Goal: Check status: Check status

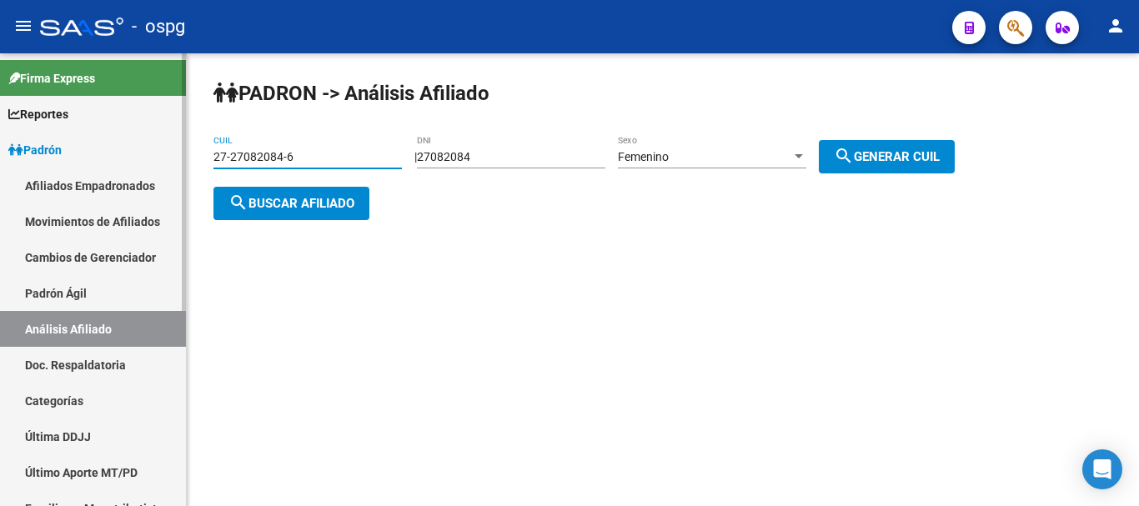
drag, startPoint x: 316, startPoint y: 163, endPoint x: 341, endPoint y: 159, distance: 25.4
click at [180, 157] on mat-sidenav-container "Firma Express Reportes Ingresos Devengados Análisis Histórico Detalles Transfer…" at bounding box center [569, 279] width 1139 height 453
paste input "17817022-3"
click at [320, 200] on span "search Buscar afiliado" at bounding box center [292, 203] width 126 height 15
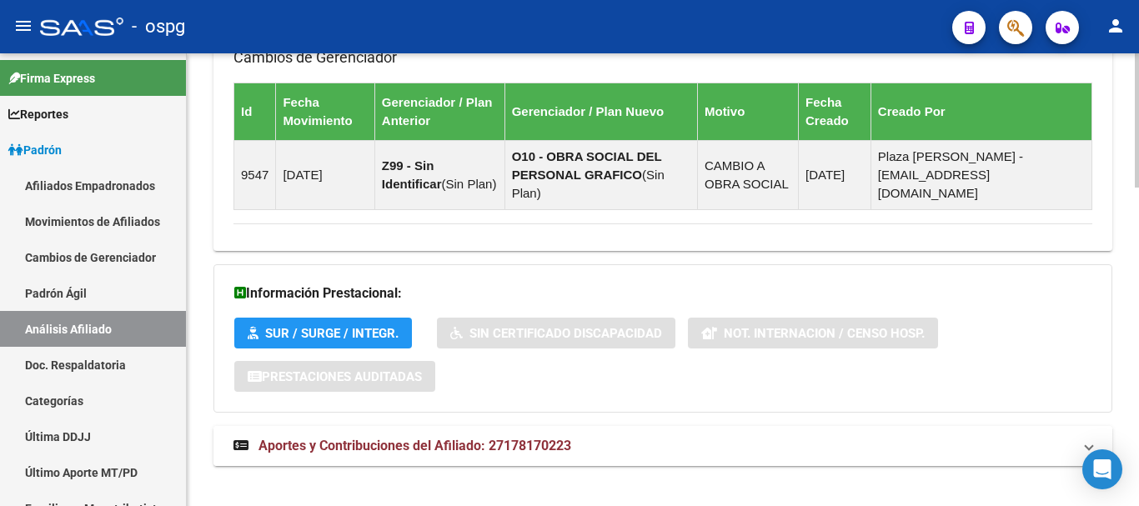
click at [470, 438] on span "Aportes y Contribuciones del Afiliado: 27178170223" at bounding box center [415, 446] width 313 height 16
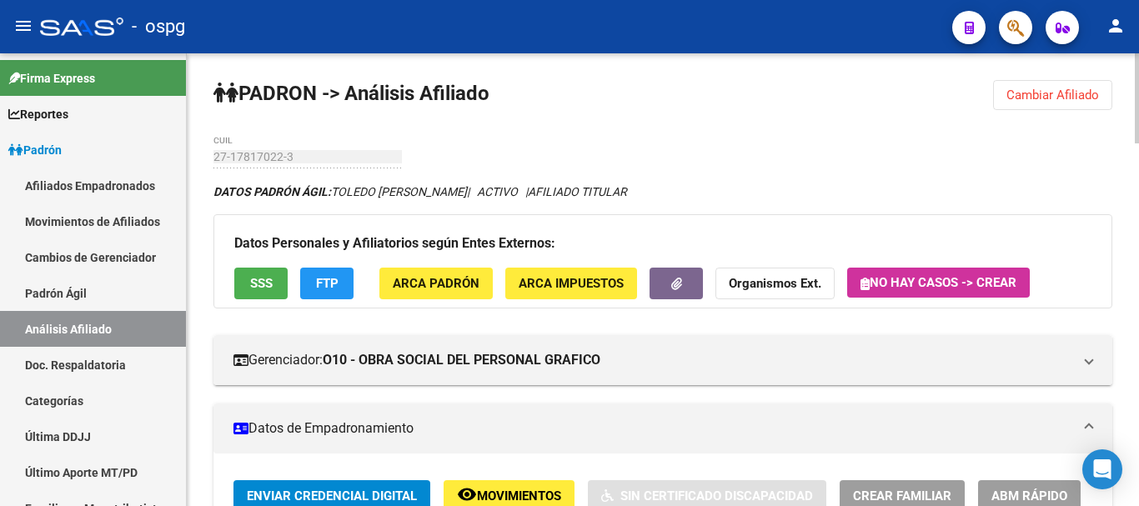
click at [1138, 38] on div "menu - ospg person Firma Express Reportes Ingresos Devengados Análisis Históric…" at bounding box center [569, 253] width 1139 height 506
click at [1053, 89] on span "Cambiar Afiliado" at bounding box center [1053, 95] width 93 height 15
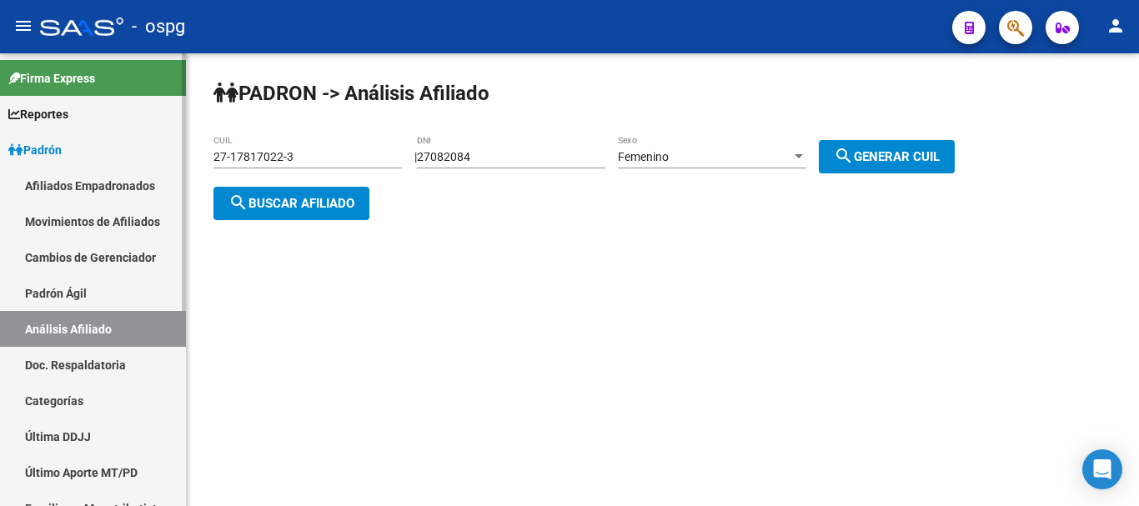
drag, startPoint x: 373, startPoint y: 153, endPoint x: 3, endPoint y: 150, distance: 370.3
click at [0, 150] on mat-sidenav-container "Firma Express Reportes Ingresos Devengados Análisis Histórico Detalles Transfer…" at bounding box center [569, 279] width 1139 height 453
paste input "24228264-2"
type input "27-24228264-2"
click at [281, 204] on span "search Buscar afiliado" at bounding box center [292, 203] width 126 height 15
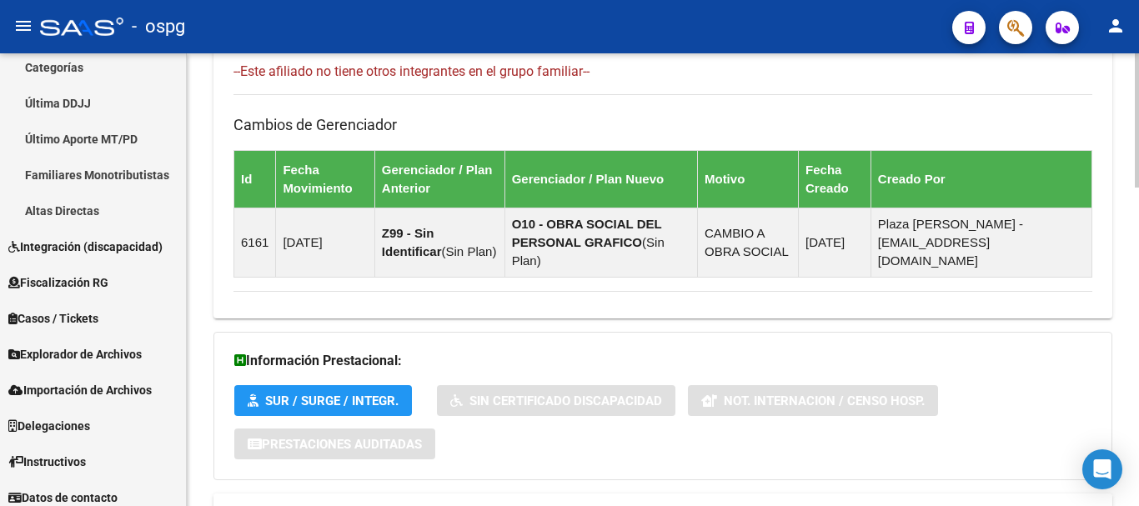
scroll to position [1074, 0]
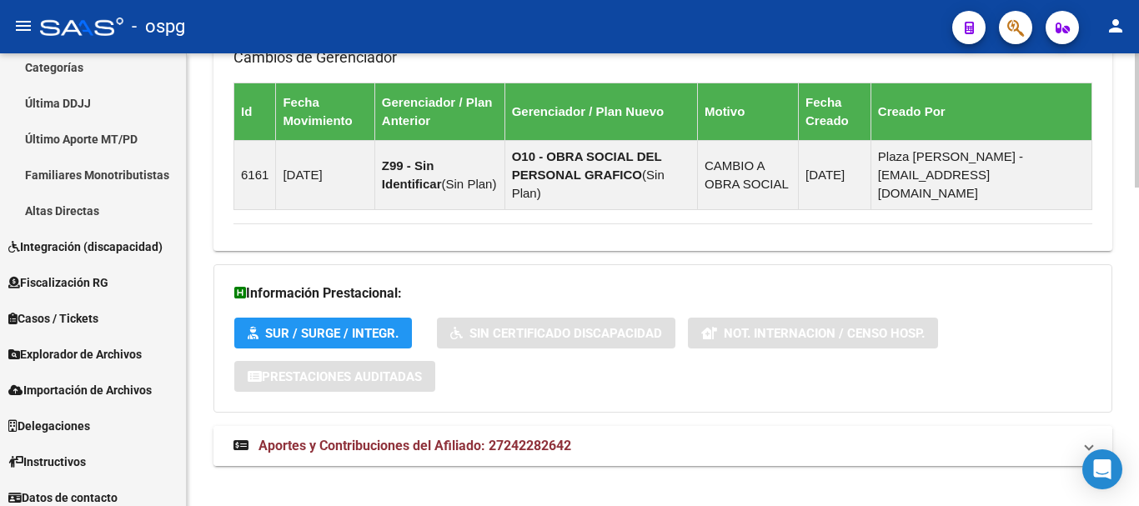
click at [403, 437] on strong "Aportes y Contribuciones del Afiliado: 27242282642" at bounding box center [403, 446] width 338 height 18
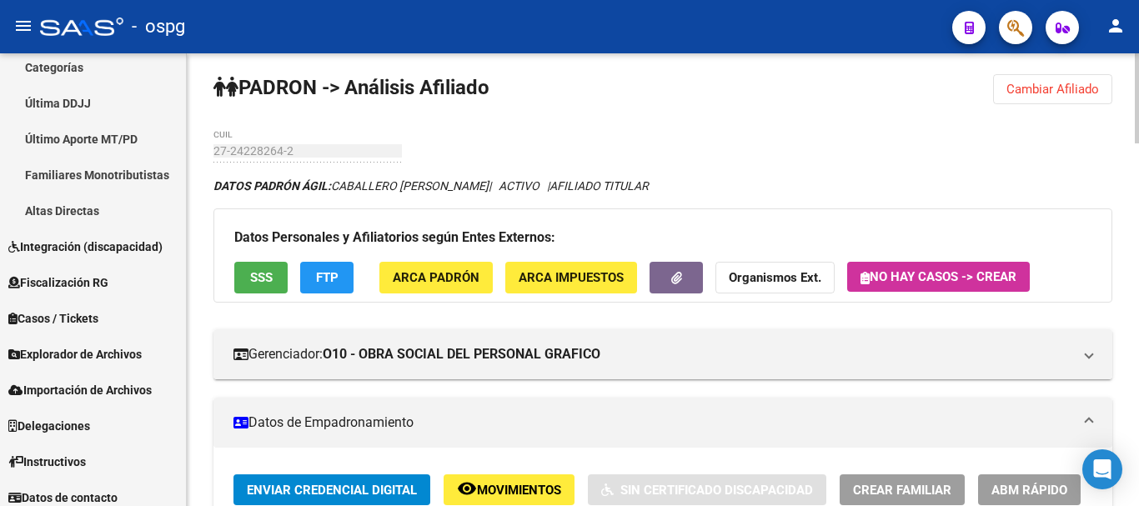
scroll to position [0, 0]
